Goal: Book appointment/travel/reservation

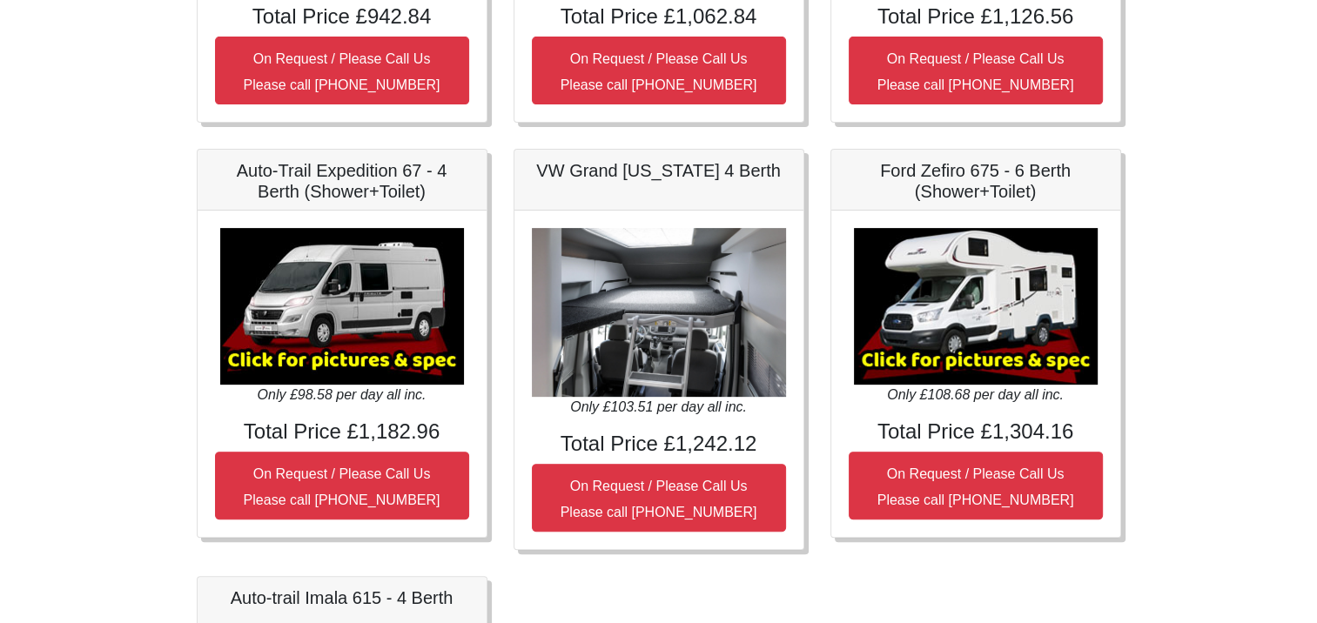
scroll to position [557, 0]
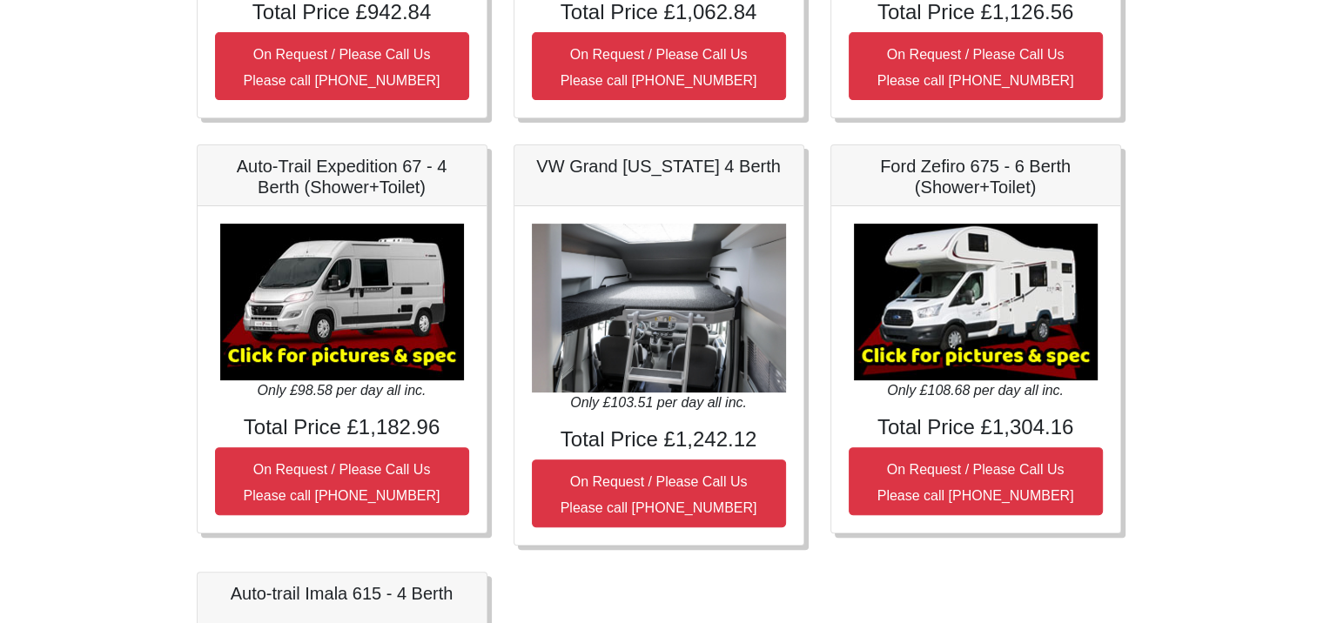
click at [677, 309] on img at bounding box center [659, 309] width 254 height 170
click at [624, 306] on img at bounding box center [659, 309] width 254 height 170
click at [623, 303] on img at bounding box center [659, 309] width 254 height 170
click at [672, 443] on h4 "Total Price £1,242.12" at bounding box center [659, 440] width 254 height 25
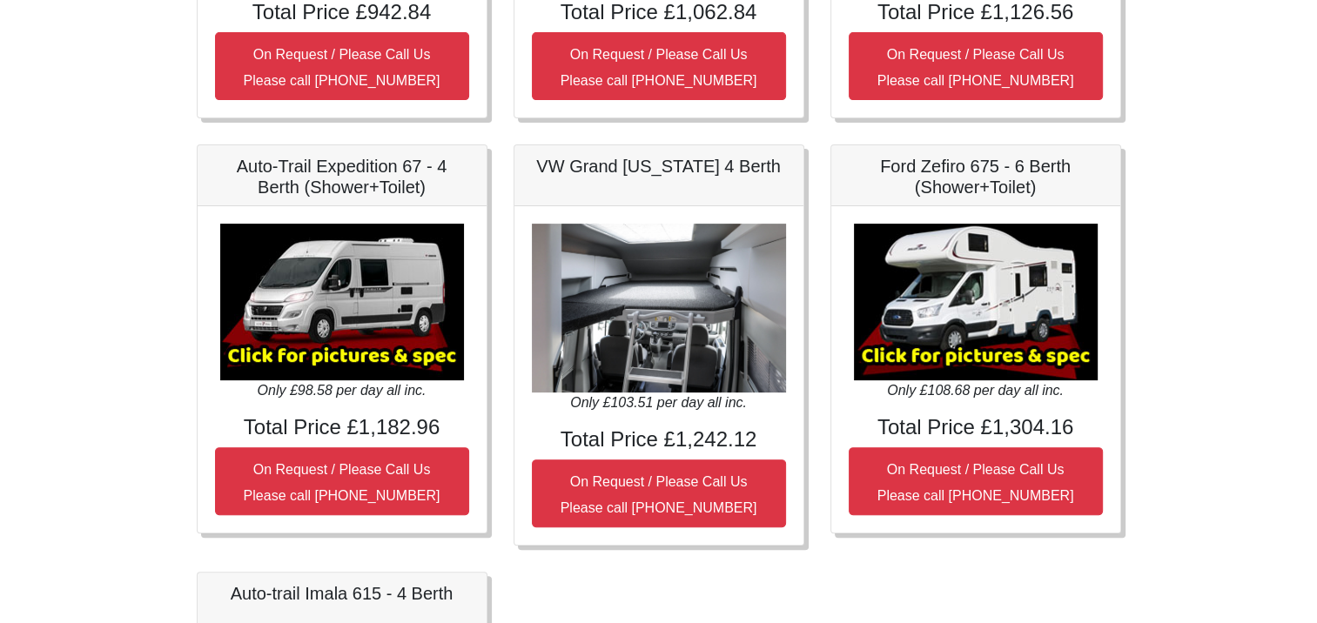
click at [688, 298] on img at bounding box center [659, 309] width 254 height 170
click at [659, 159] on h5 "VW Grand [US_STATE] 4 Berth" at bounding box center [659, 166] width 254 height 21
click at [951, 171] on h5 "Ford Zefiro 675 - 6 Berth (Shower+Toilet)" at bounding box center [976, 177] width 254 height 42
click at [979, 344] on img at bounding box center [976, 302] width 244 height 157
click at [978, 366] on img at bounding box center [976, 302] width 244 height 157
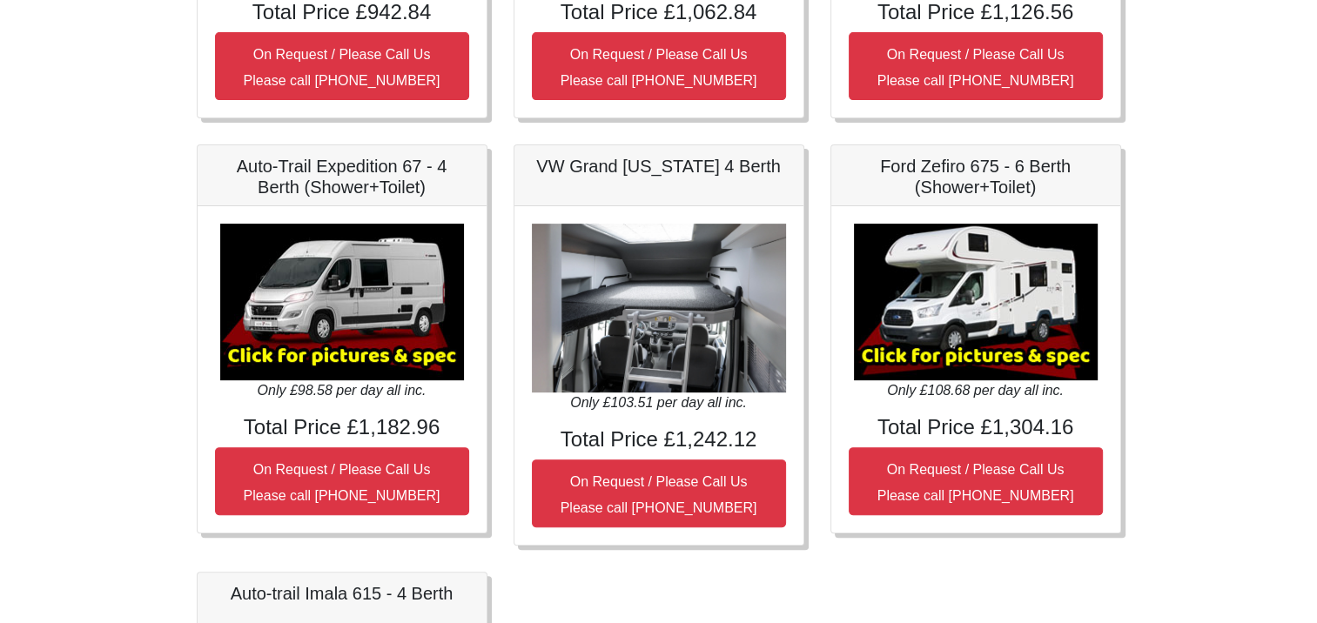
click at [978, 366] on img at bounding box center [976, 302] width 244 height 157
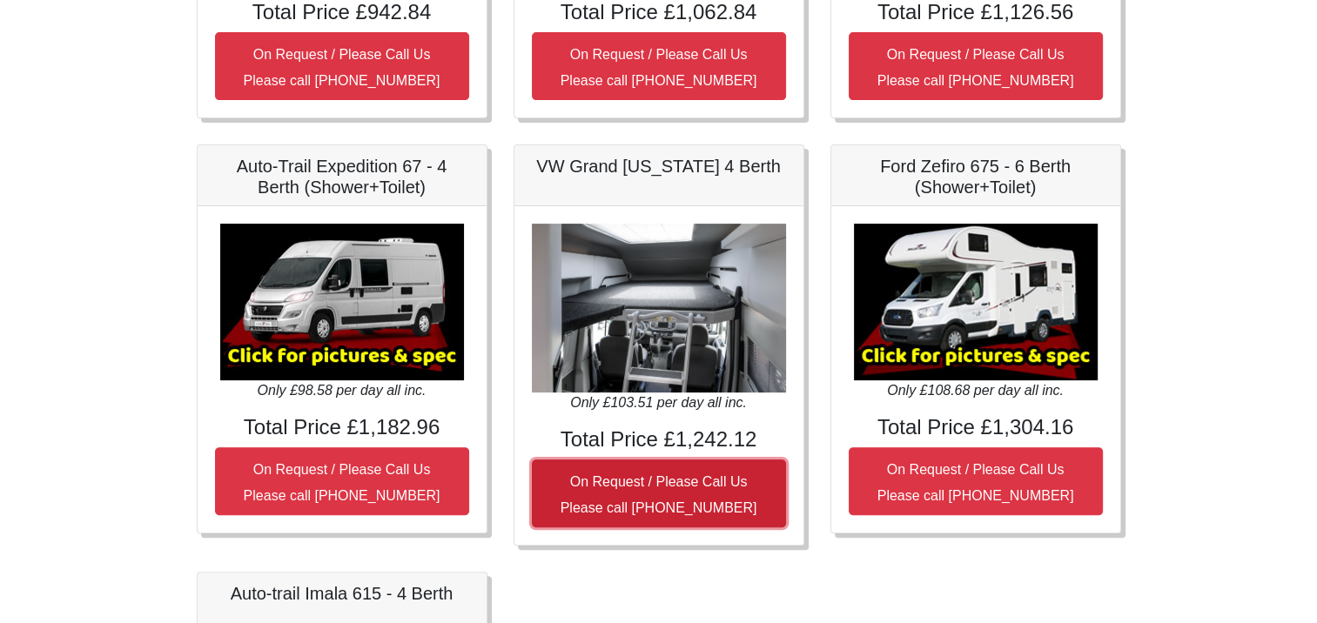
click at [649, 505] on small "On Request / Please Call Us Please call [PHONE_NUMBER]" at bounding box center [659, 495] width 197 height 41
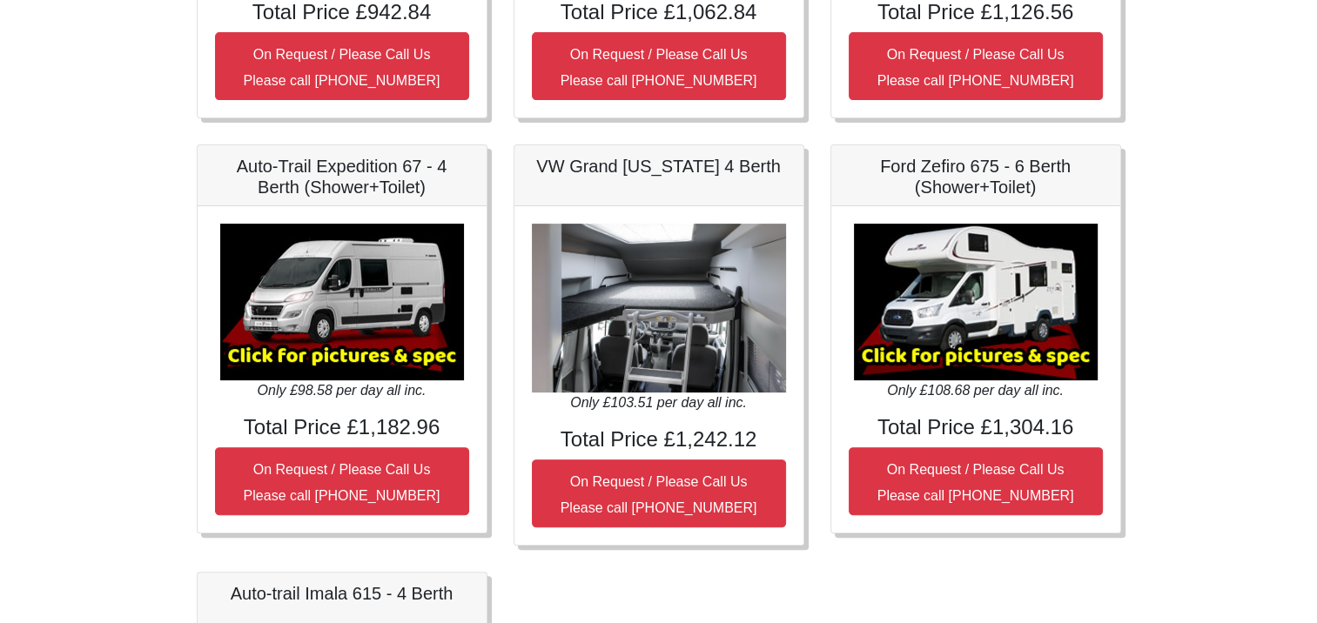
click at [653, 251] on img at bounding box center [659, 309] width 254 height 170
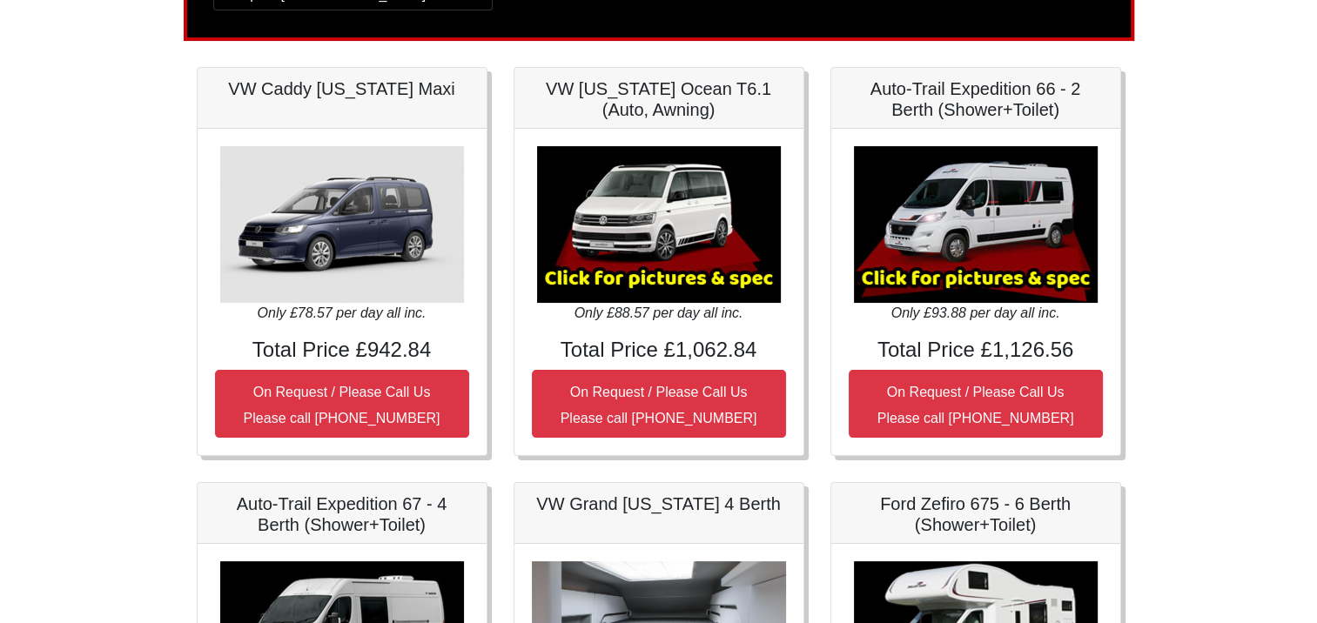
scroll to position [243, 0]
